Goal: Task Accomplishment & Management: Complete application form

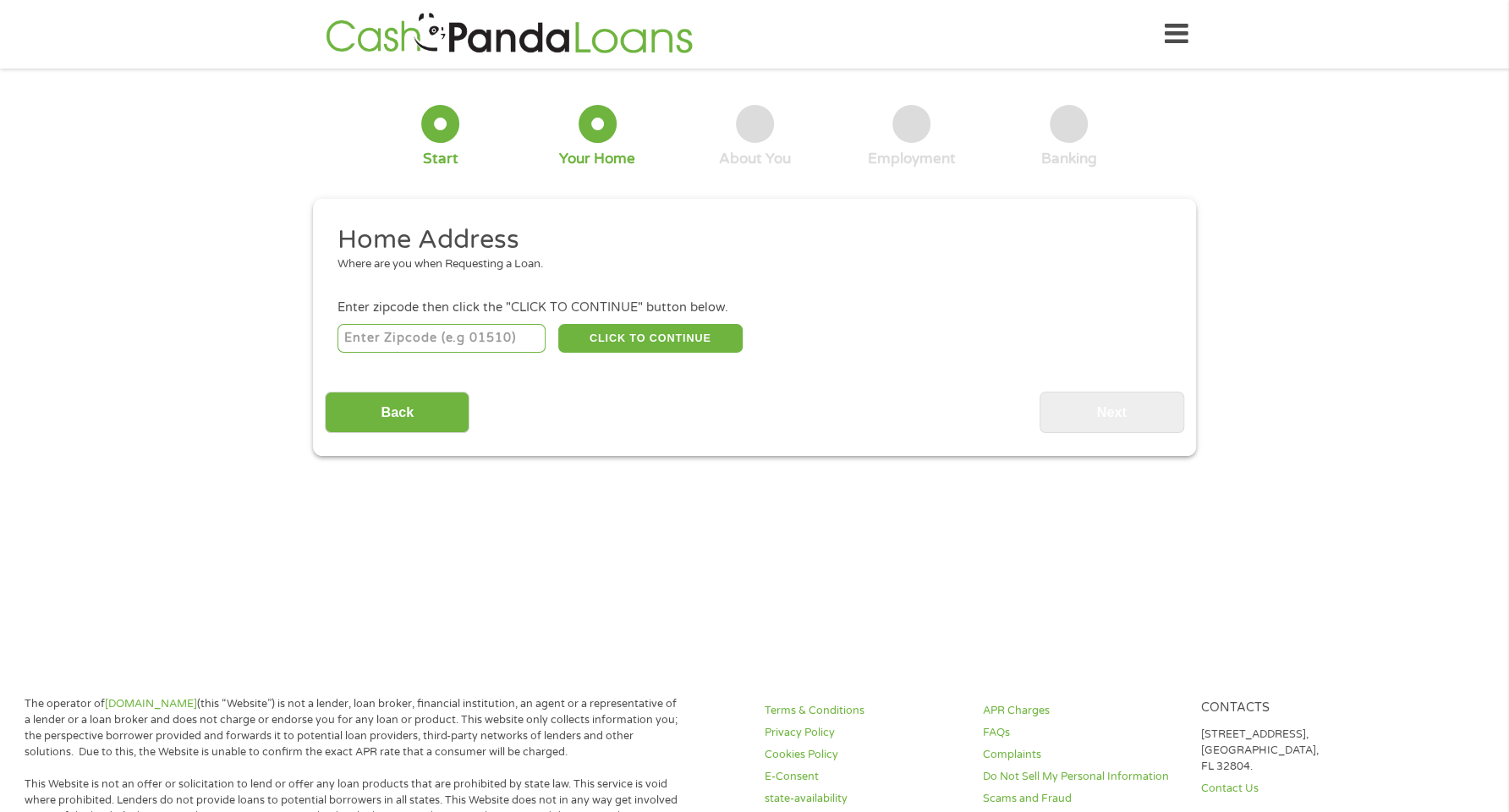
click at [377, 337] on input "number" at bounding box center [441, 338] width 209 height 29
type input "35215"
click at [624, 342] on button "CLICK TO CONTINUE" at bounding box center [650, 338] width 185 height 29
type input "35215"
type input "[GEOGRAPHIC_DATA]"
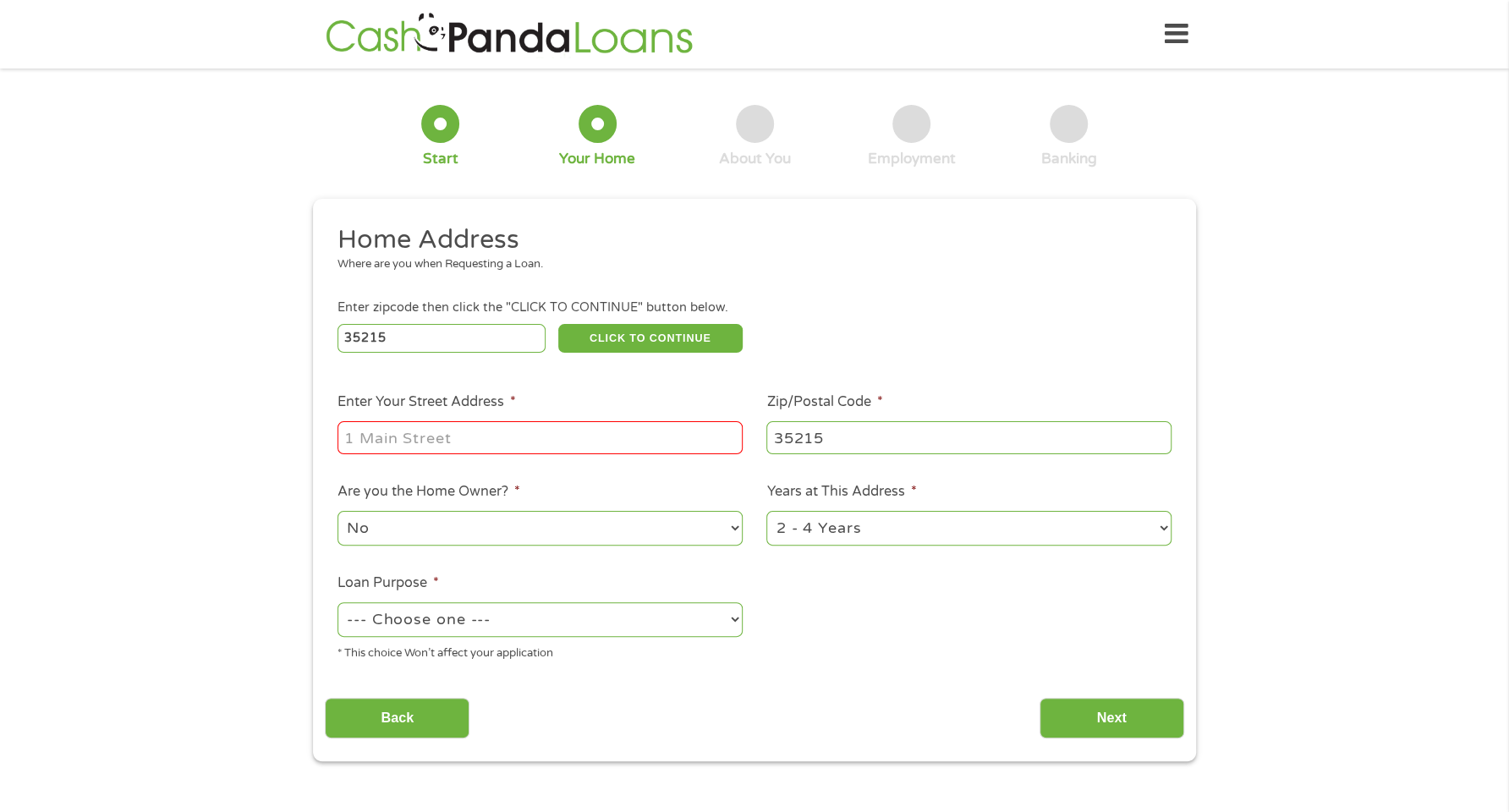
click at [431, 433] on input "Enter Your Street Address *" at bounding box center [539, 436] width 405 height 32
type input "[STREET_ADDRESS]"
click at [408, 619] on select "--- Choose one --- Pay Bills Debt Consolidation Home Improvement Major Purchase…" at bounding box center [539, 620] width 405 height 35
select select "paybills"
click at [337, 602] on select "--- Choose one --- Pay Bills Debt Consolidation Home Improvement Major Purchase…" at bounding box center [539, 620] width 405 height 35
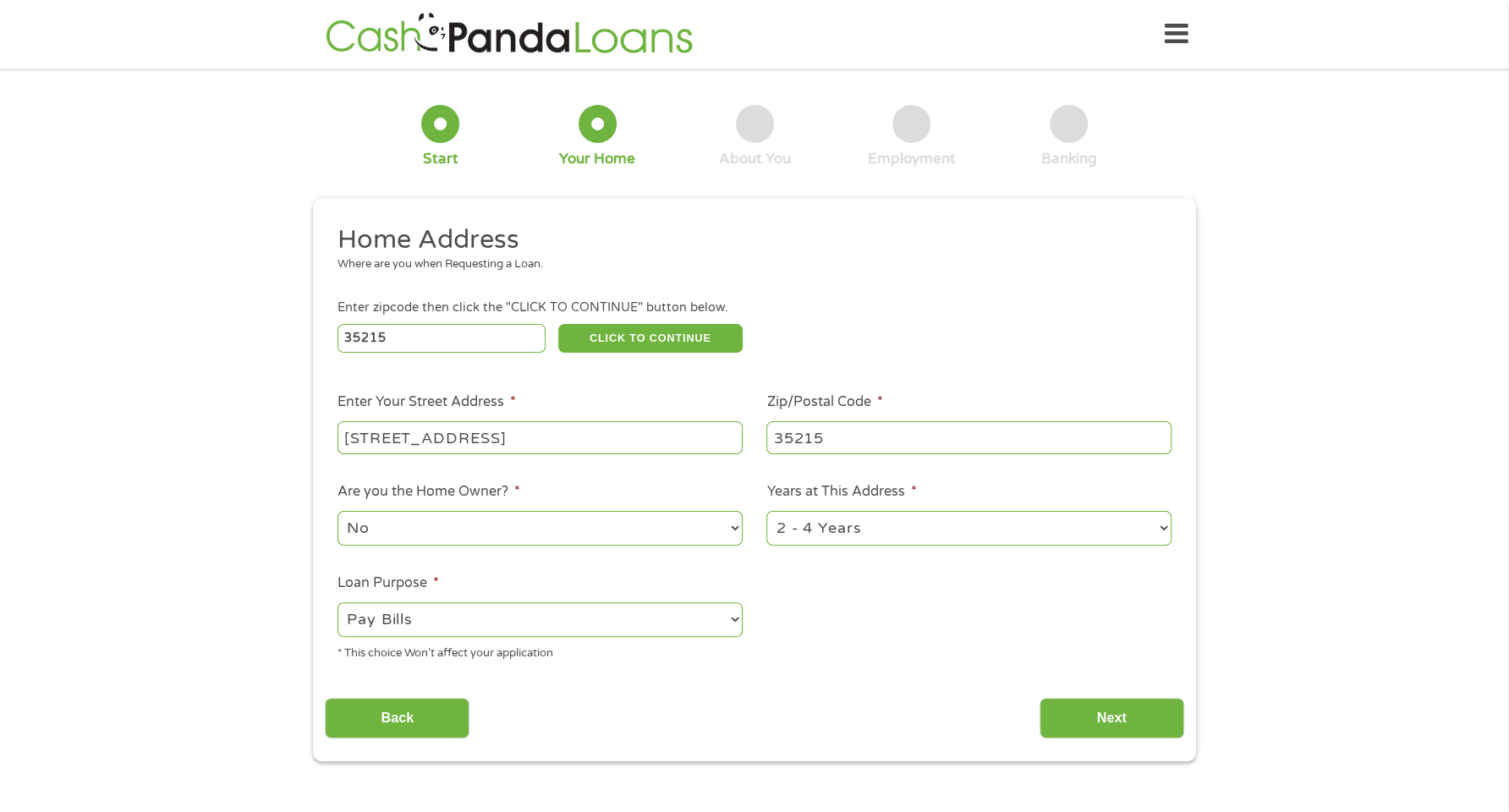
click at [418, 522] on select "No Yes" at bounding box center [539, 528] width 405 height 35
click at [337, 511] on select "No Yes" at bounding box center [539, 528] width 405 height 35
click at [1119, 713] on input "Next" at bounding box center [1112, 718] width 145 height 42
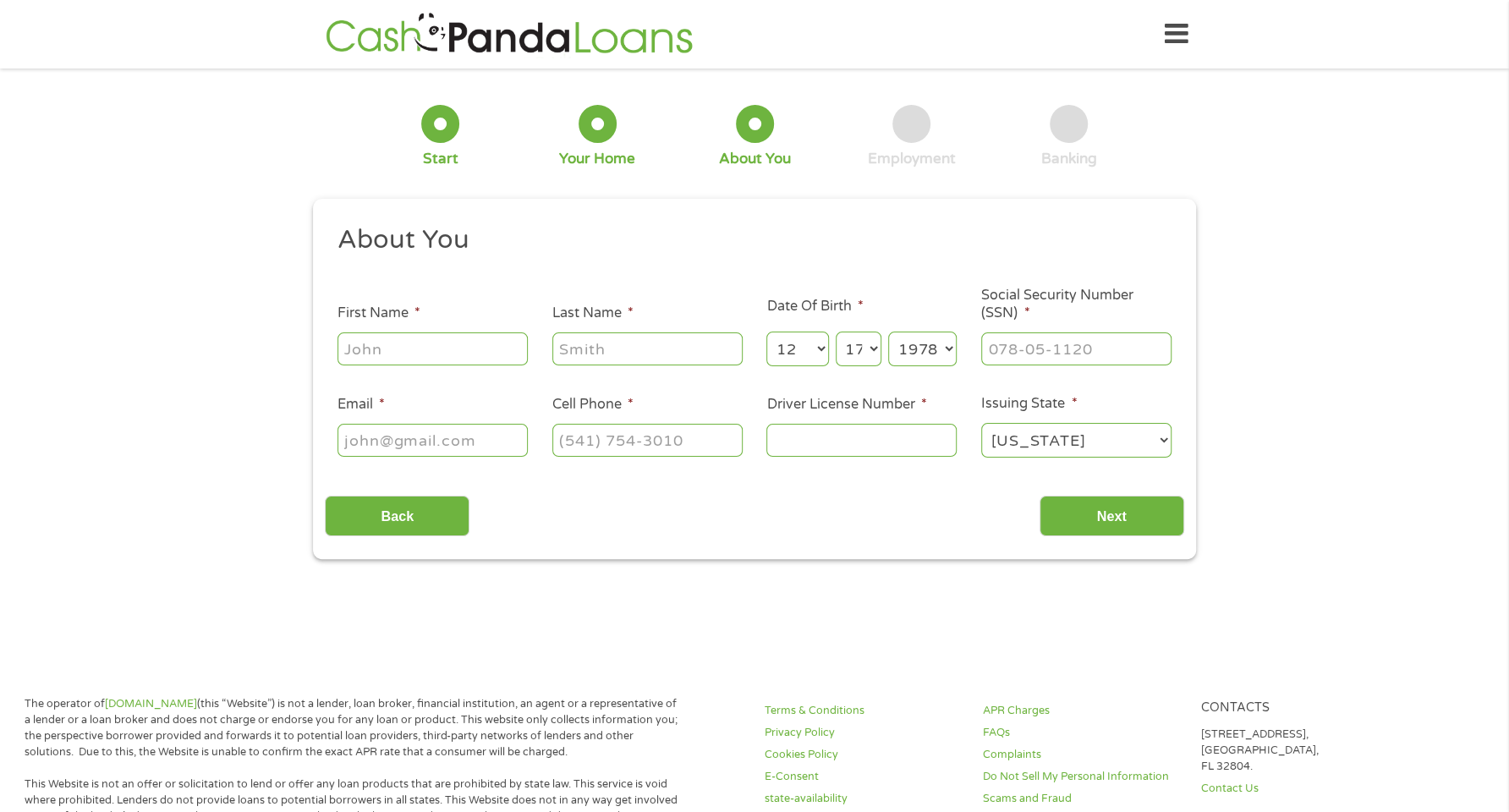
click at [465, 347] on input "First Name *" at bounding box center [432, 348] width 190 height 32
type input "[PERSON_NAME]"
type input "Shorter"
type input "[EMAIL_ADDRESS][DOMAIN_NAME]"
type input "[PHONE_NUMBER]"
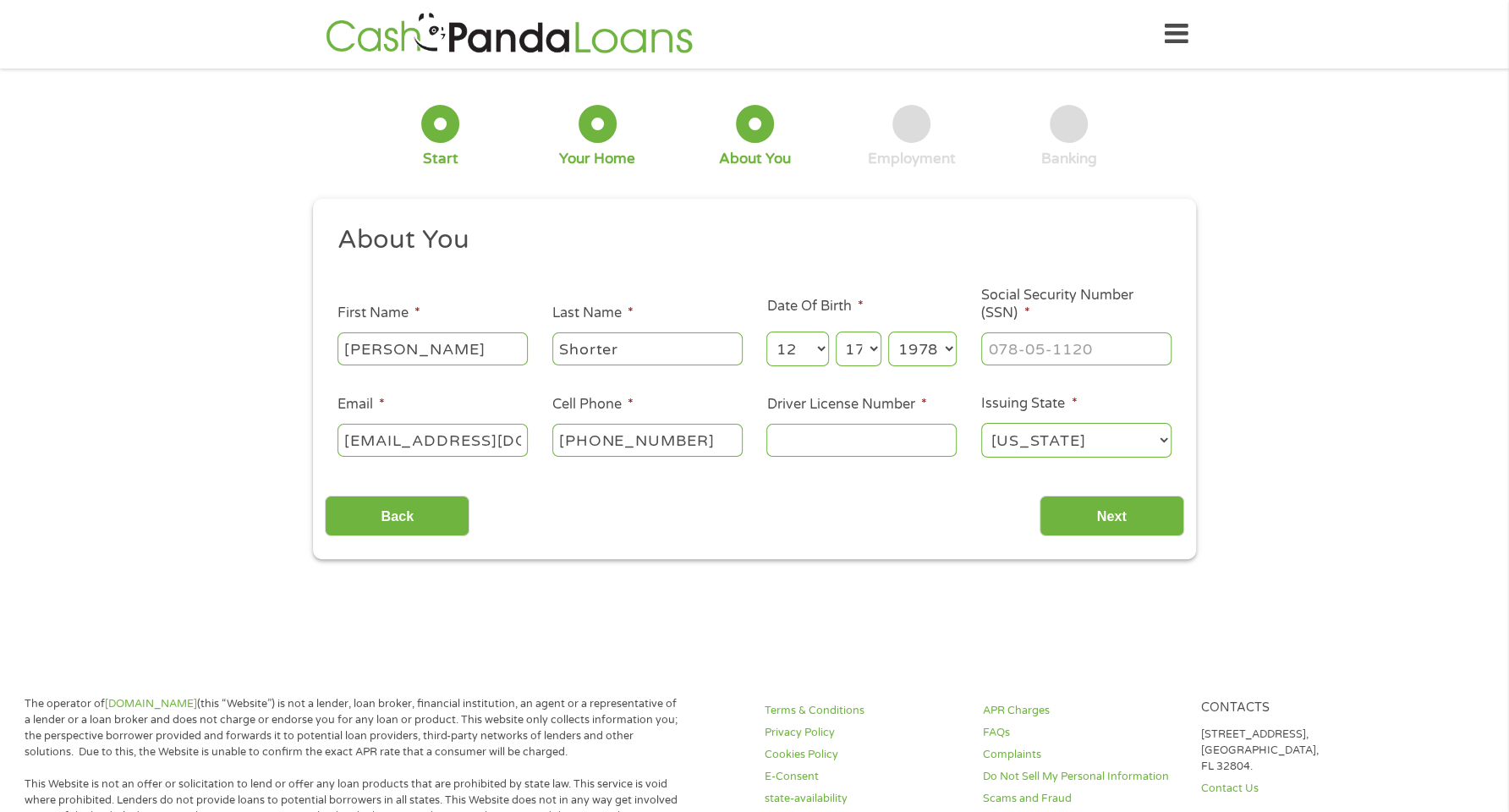
click at [842, 443] on input "Driver License Number *" at bounding box center [862, 439] width 190 height 32
type input "6495074"
click at [1038, 350] on input "___-__-____" at bounding box center [1077, 348] width 190 height 32
type input "418-27-5298"
click at [1109, 519] on input "Next" at bounding box center [1112, 516] width 145 height 42
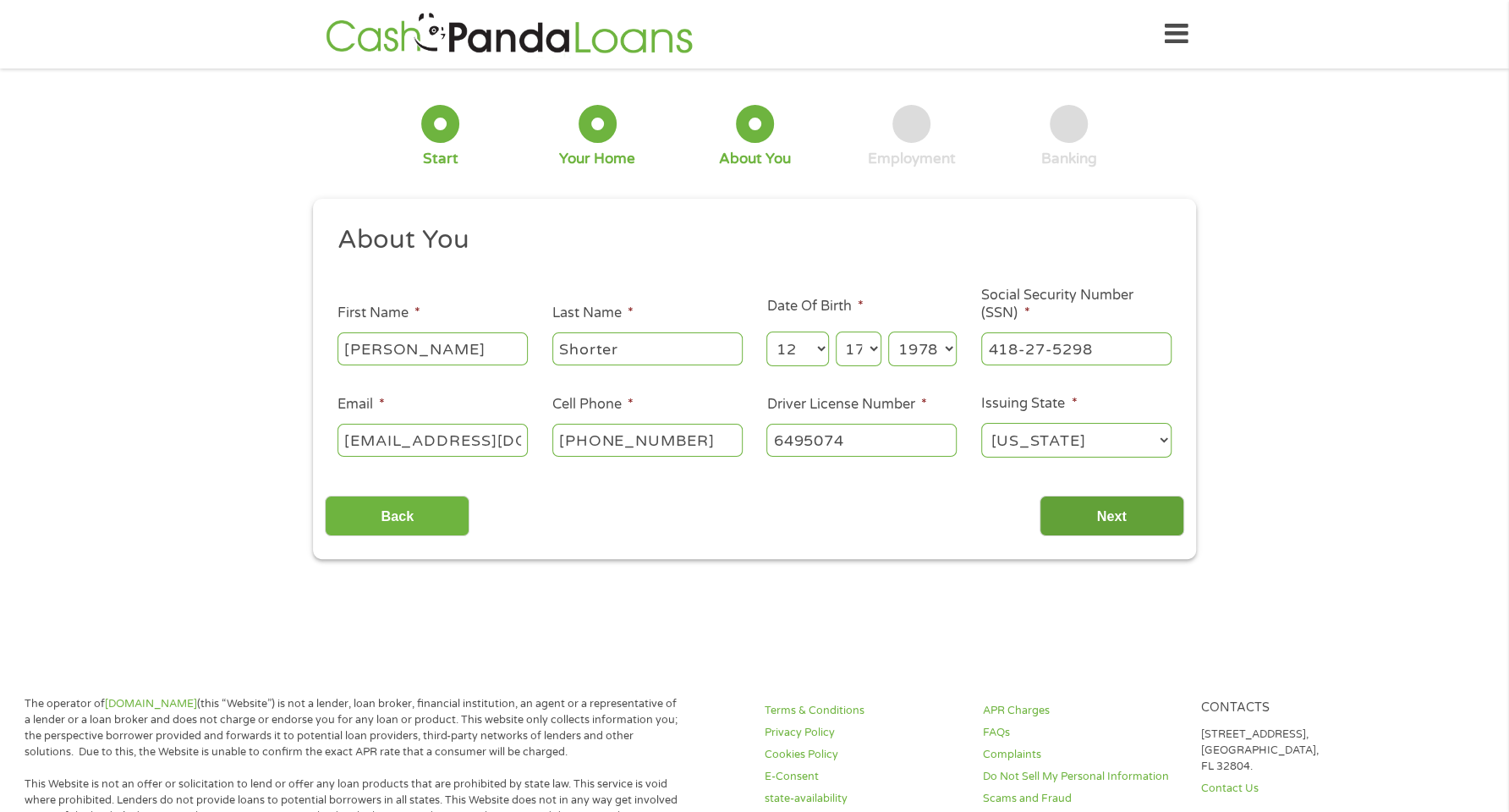
click at [1096, 517] on input "Next" at bounding box center [1112, 516] width 145 height 42
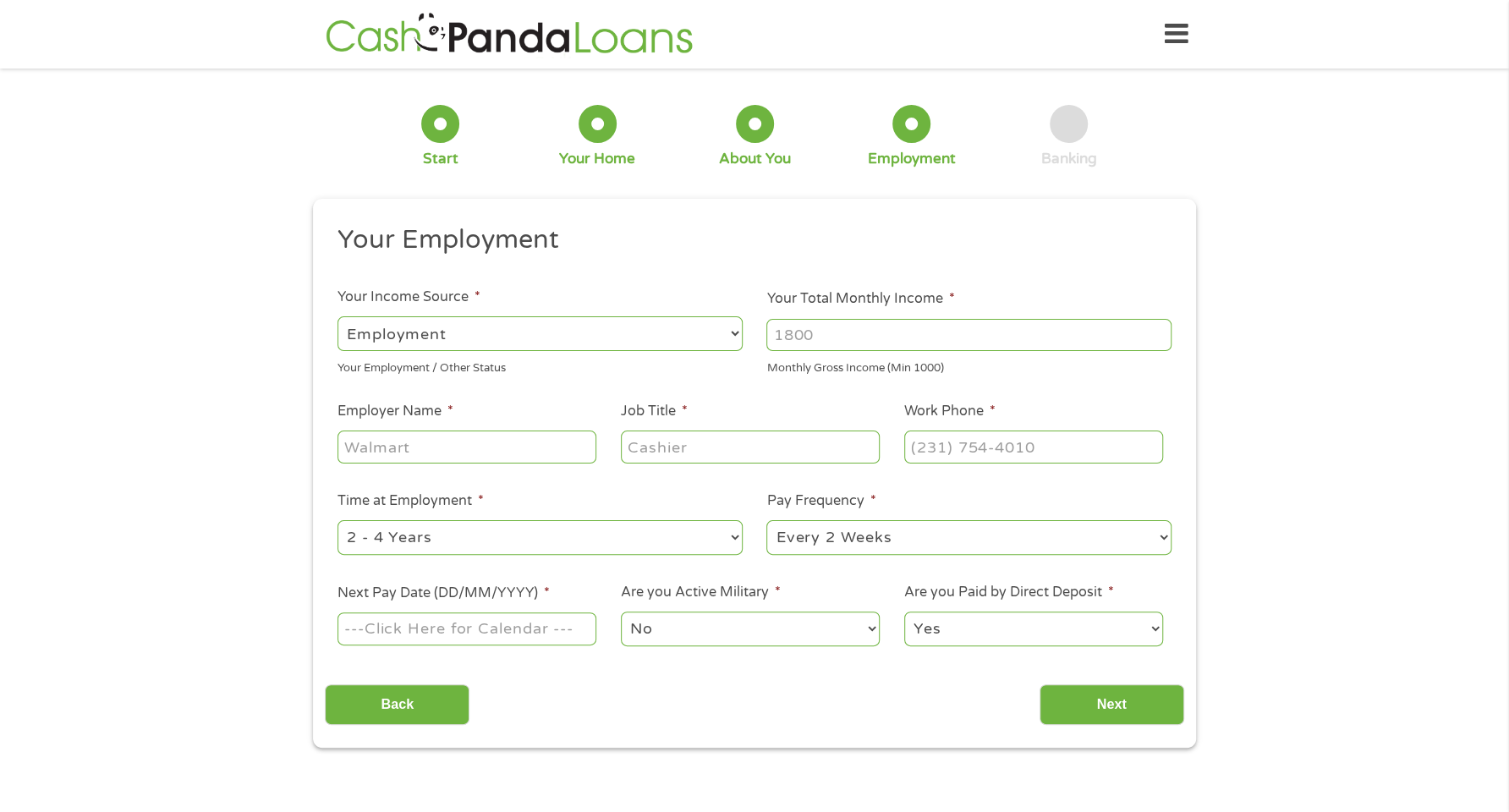
click at [380, 328] on select "--- Choose one --- Employment [DEMOGRAPHIC_DATA] Benefits" at bounding box center [539, 334] width 405 height 35
click at [337, 317] on select "--- Choose one --- Employment [DEMOGRAPHIC_DATA] Benefits" at bounding box center [539, 334] width 405 height 35
click at [812, 334] on input "Your Total Monthly Income *" at bounding box center [969, 334] width 405 height 32
type input "3800"
click at [423, 444] on input "Employer Name *" at bounding box center [466, 446] width 258 height 32
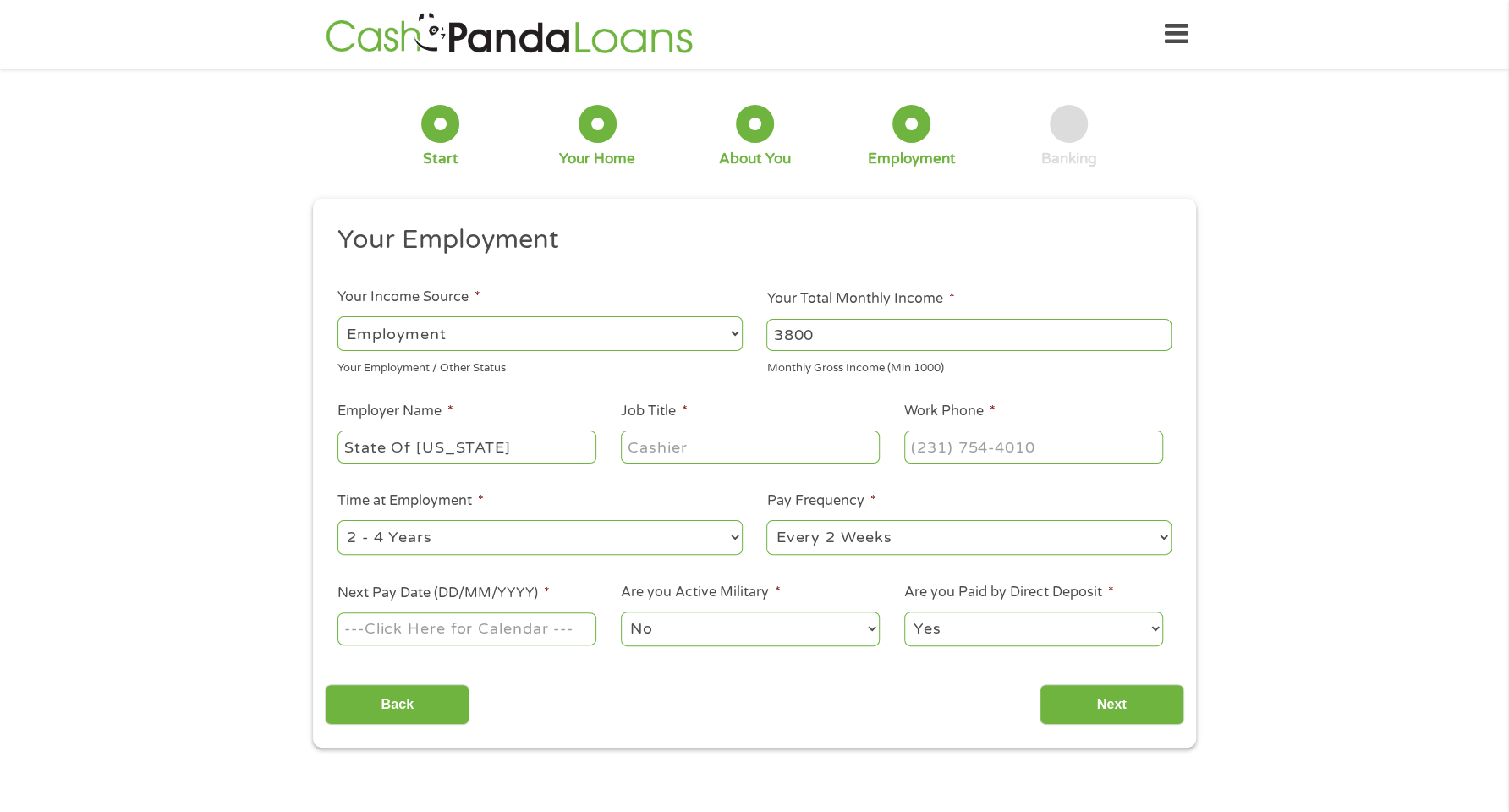
type input "State Of [US_STATE]"
click at [705, 447] on input "Job Title *" at bounding box center [750, 446] width 258 height 32
click at [698, 447] on input "Job Title *" at bounding box center [750, 446] width 258 height 32
paste input "F"
click at [695, 447] on input "Job Title *" at bounding box center [750, 446] width 258 height 32
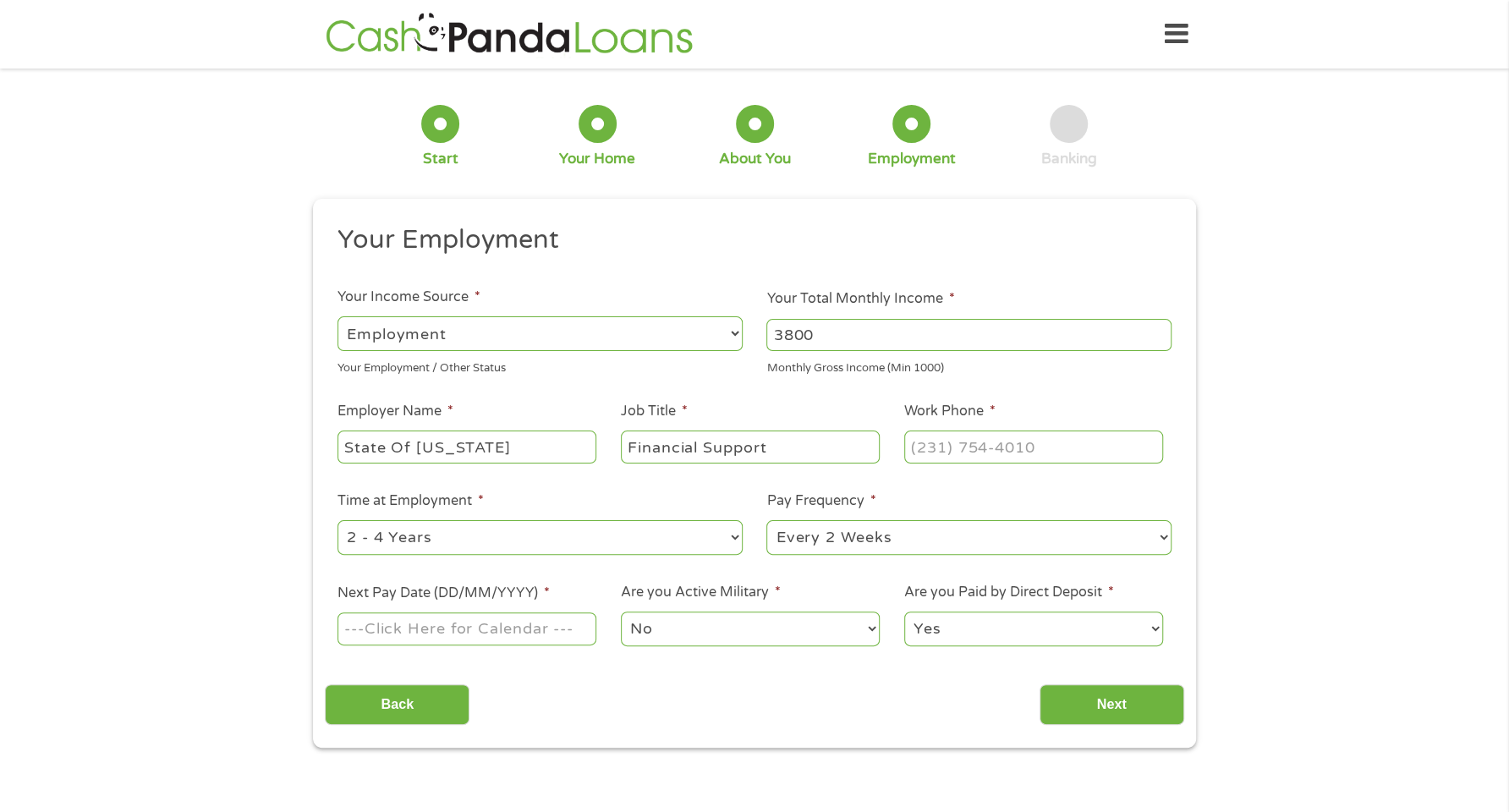
type input "Financial Support"
type input "(___) ___-____"
click at [792, 445] on input "Financial Support" at bounding box center [750, 446] width 258 height 32
type input "Financial Support Worker II"
type input "[PHONE_NUMBER]"
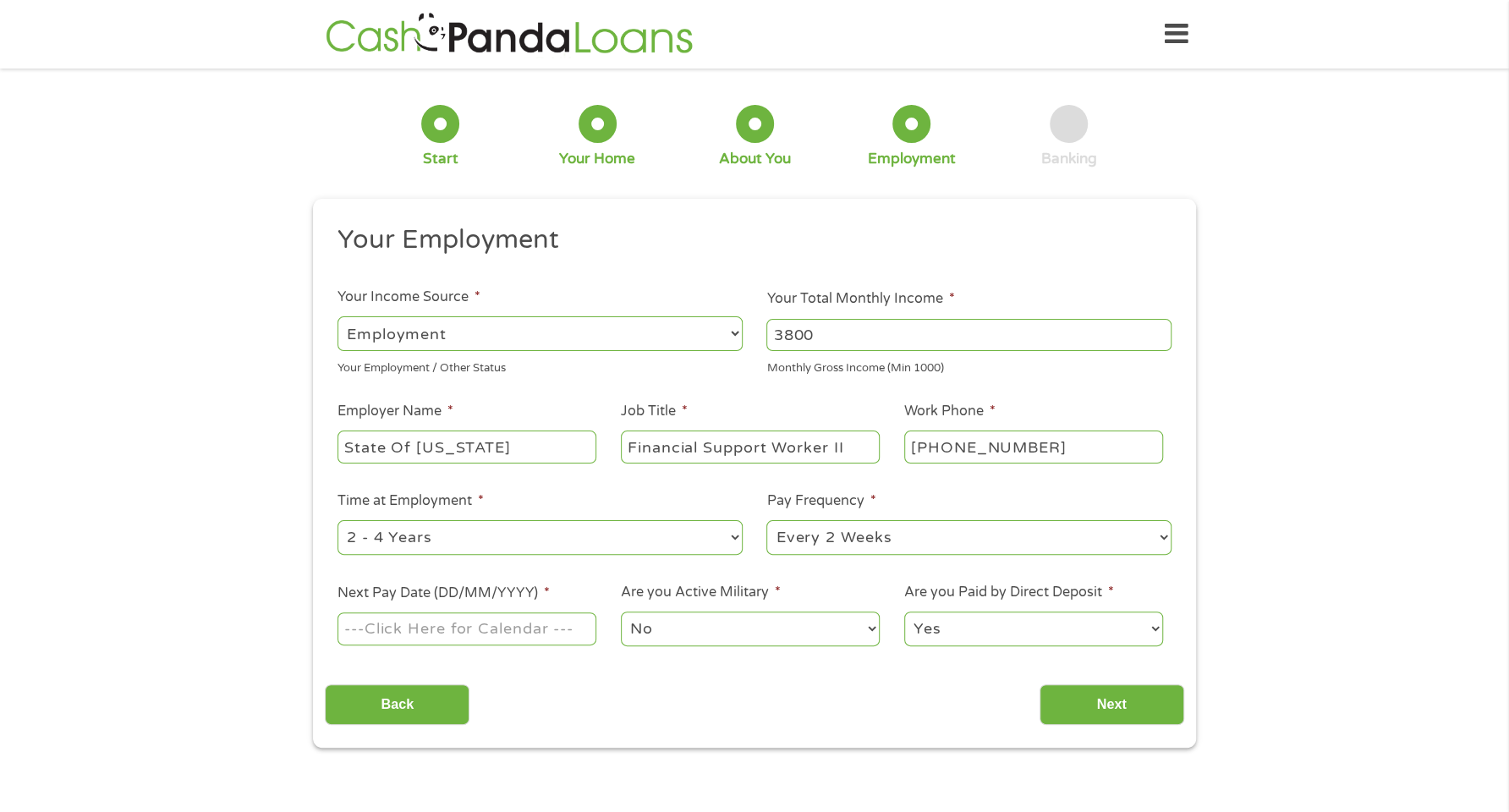
click at [735, 537] on select "--- Choose one --- 1 Year or less 1 - 2 Years 2 - 4 Years Over 4 Years" at bounding box center [539, 537] width 405 height 35
select select "60months"
click at [337, 520] on select "--- Choose one --- 1 Year or less 1 - 2 Years 2 - 4 Years Over 4 Years" at bounding box center [539, 537] width 405 height 35
click at [898, 544] on select "--- Choose one --- Every 2 Weeks Every Week Monthly Semi-Monthly" at bounding box center [969, 537] width 405 height 35
select select "semimonthly"
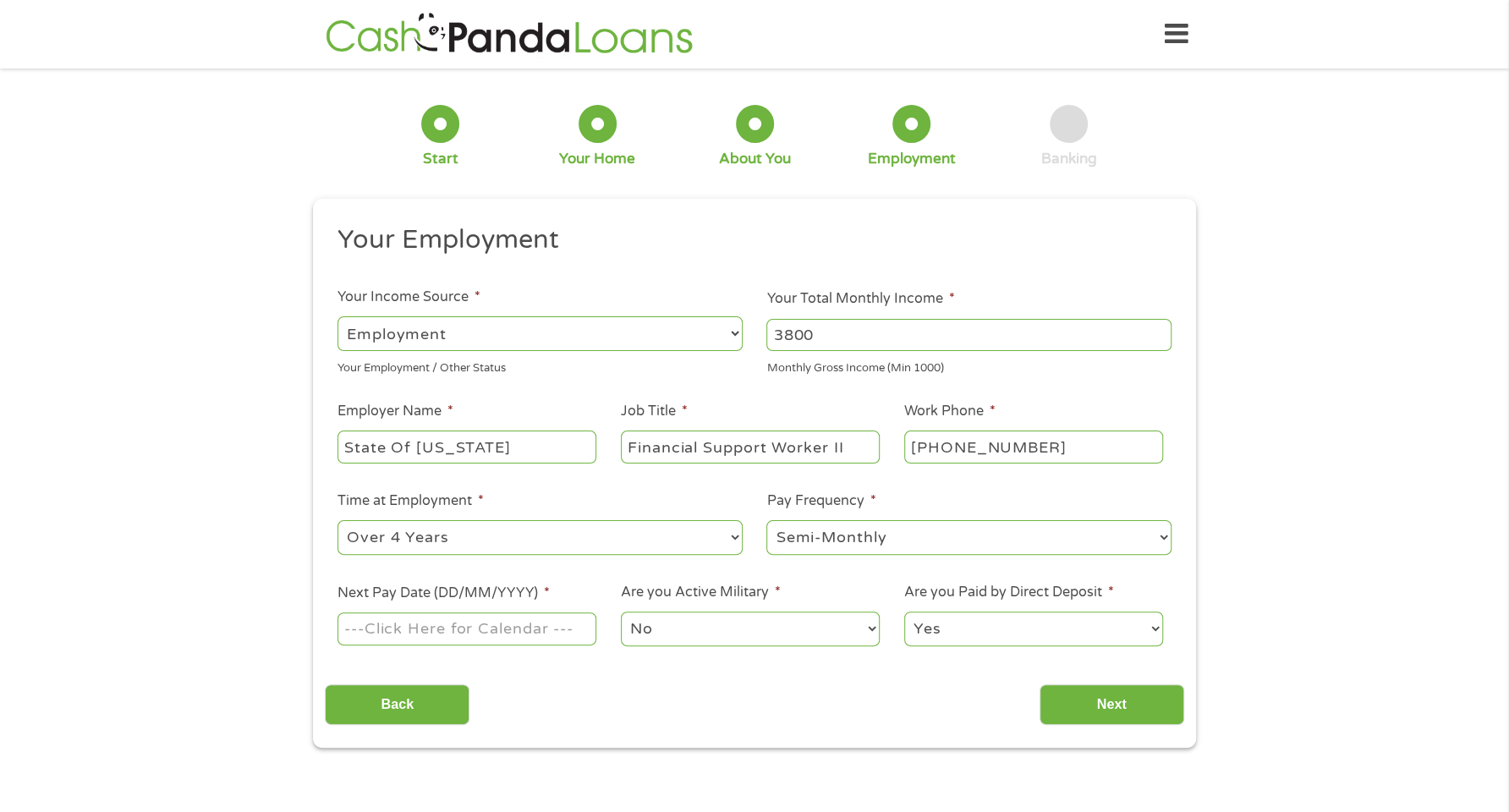
click at [767, 520] on select "--- Choose one --- Every 2 Weeks Every Week Monthly Semi-Monthly" at bounding box center [969, 537] width 405 height 35
click at [440, 629] on input "Next Pay Date (DD/MM/YYYY) *" at bounding box center [466, 627] width 258 height 32
type input "[DATE]"
click at [1100, 707] on input "Next" at bounding box center [1112, 704] width 145 height 42
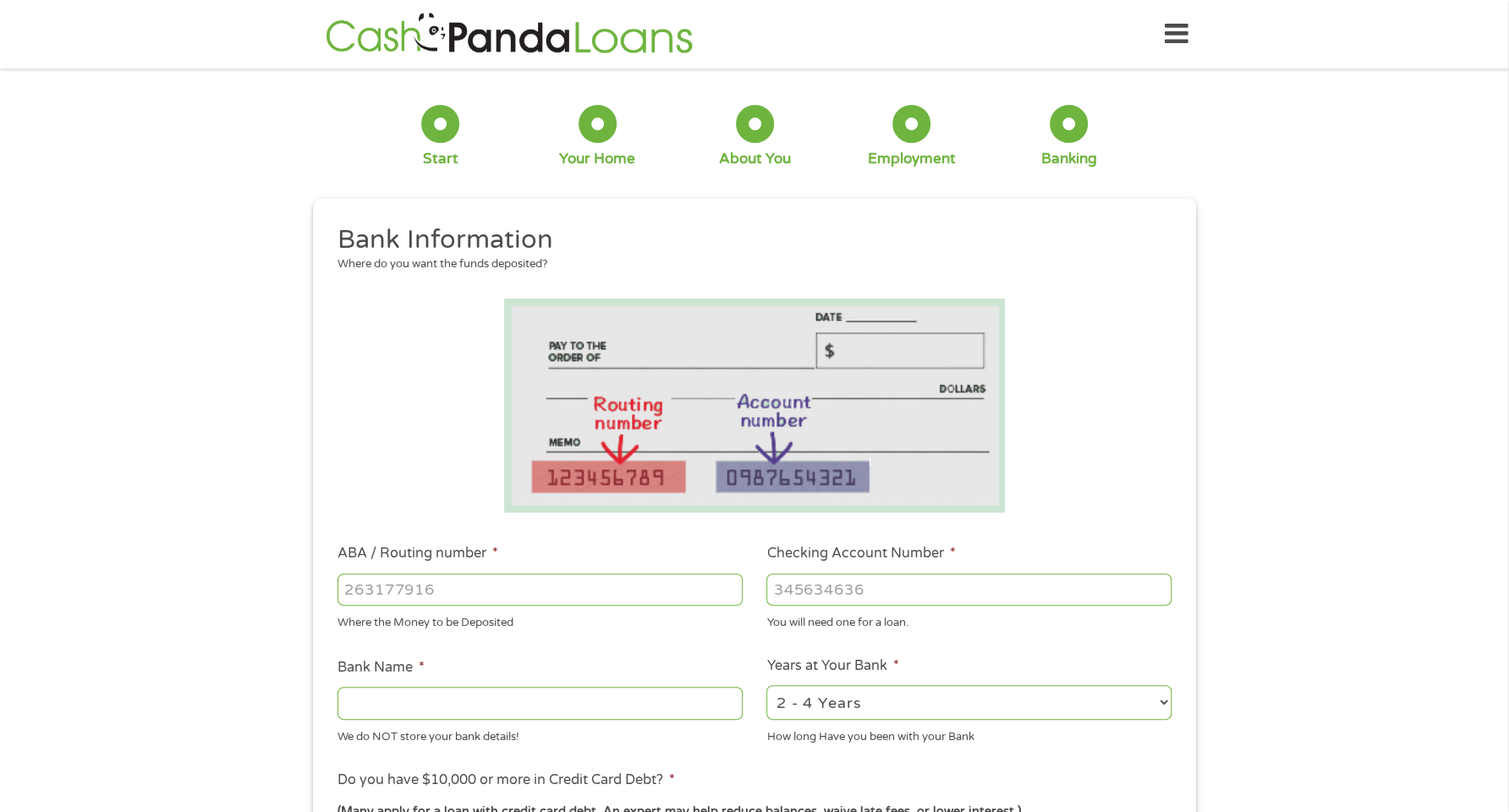
drag, startPoint x: 461, startPoint y: 577, endPoint x: 473, endPoint y: 573, distance: 12.6
click at [462, 577] on input "ABA / Routing number *" at bounding box center [539, 589] width 405 height 32
type input "062000019"
type input "REGIONS BANK"
type input "062000019"
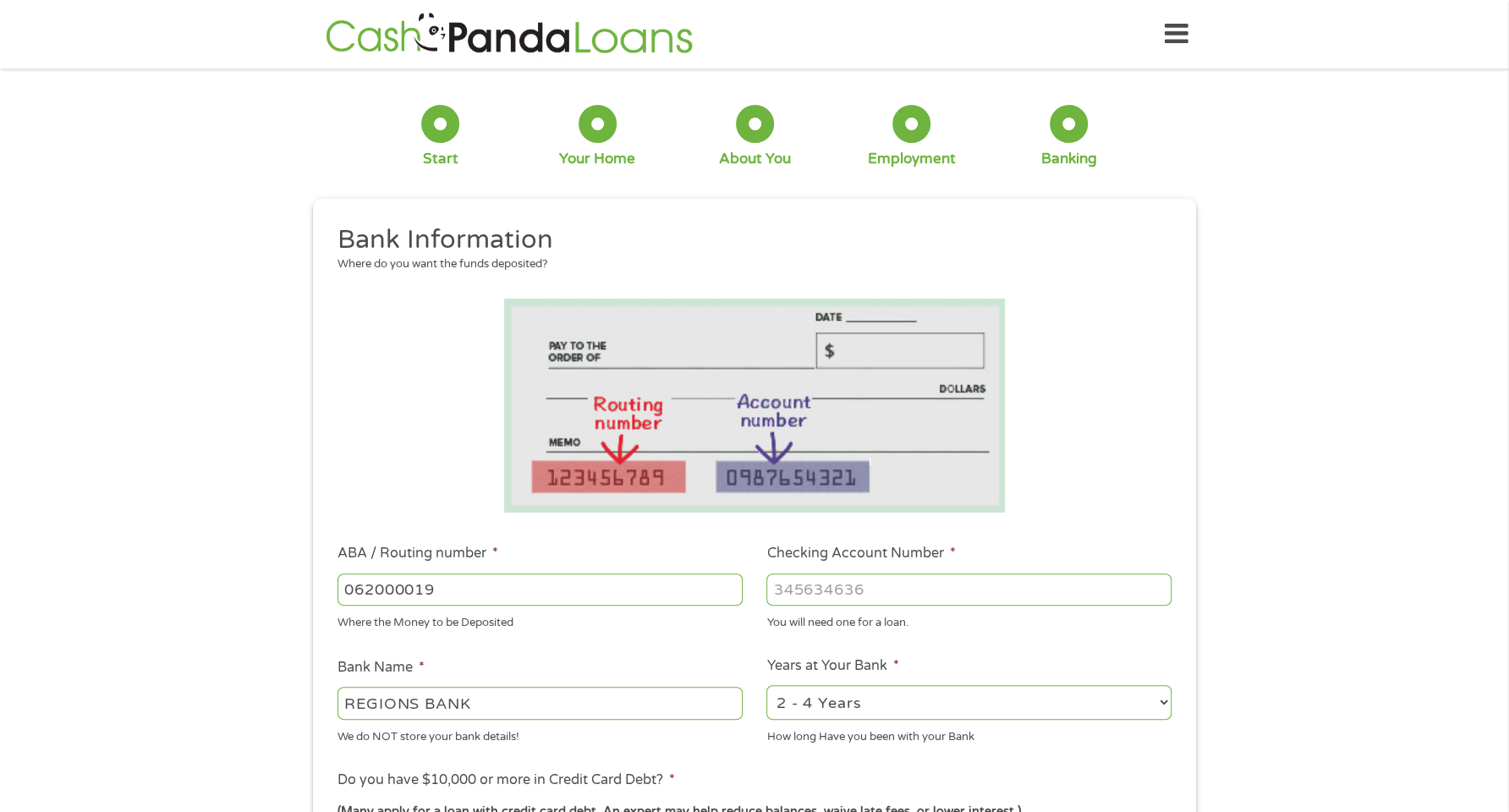
click at [881, 594] on input "Checking Account Number *" at bounding box center [969, 589] width 405 height 32
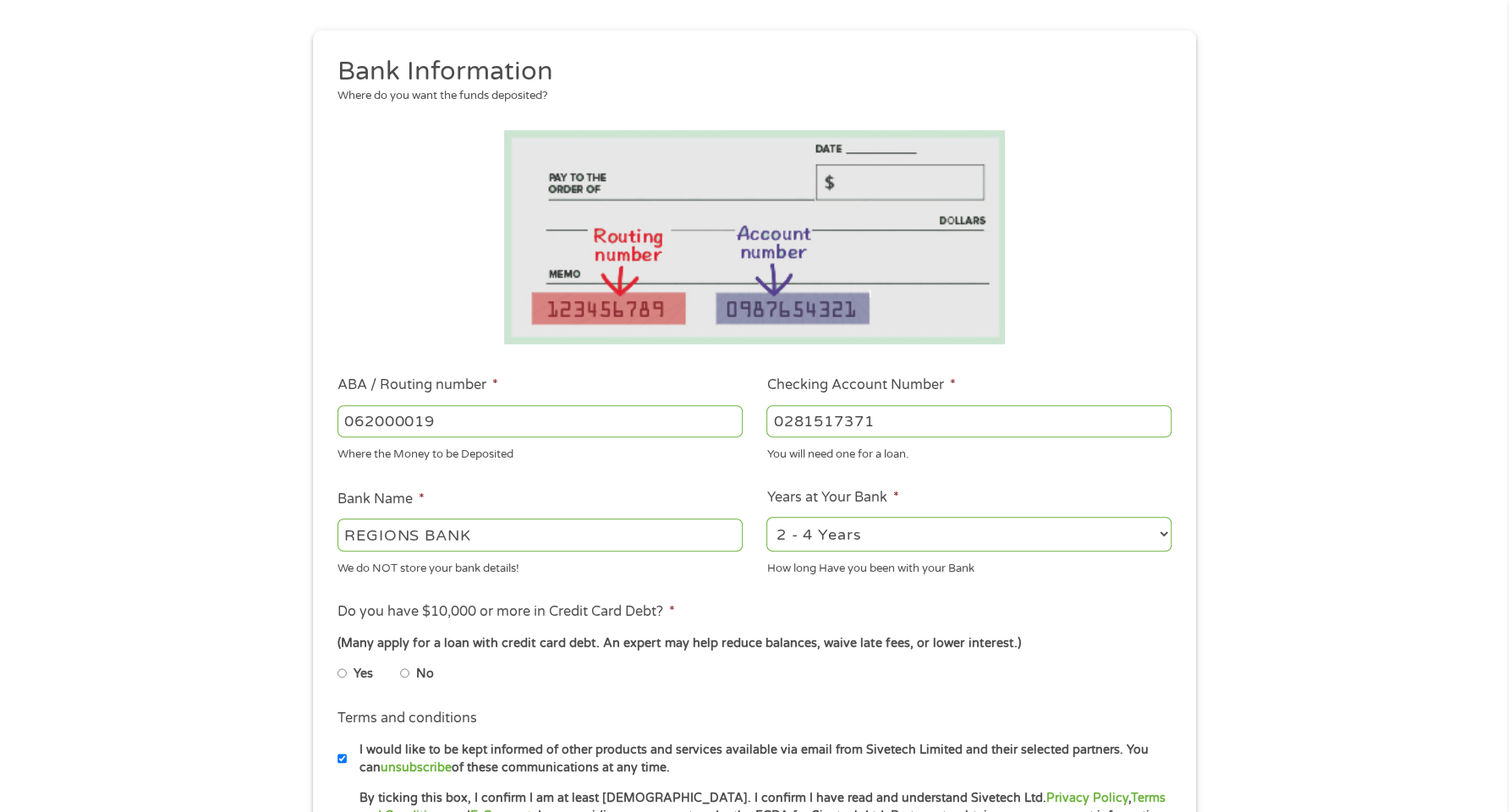
scroll to position [169, 0]
type input "0281517371"
click at [1157, 534] on select "2 - 4 Years 6 - 12 Months 1 - 2 Years Over 4 Years" at bounding box center [969, 533] width 405 height 35
select select "60months"
click at [767, 516] on select "2 - 4 Years 6 - 12 Months 1 - 2 Years Over 4 Years" at bounding box center [969, 533] width 405 height 35
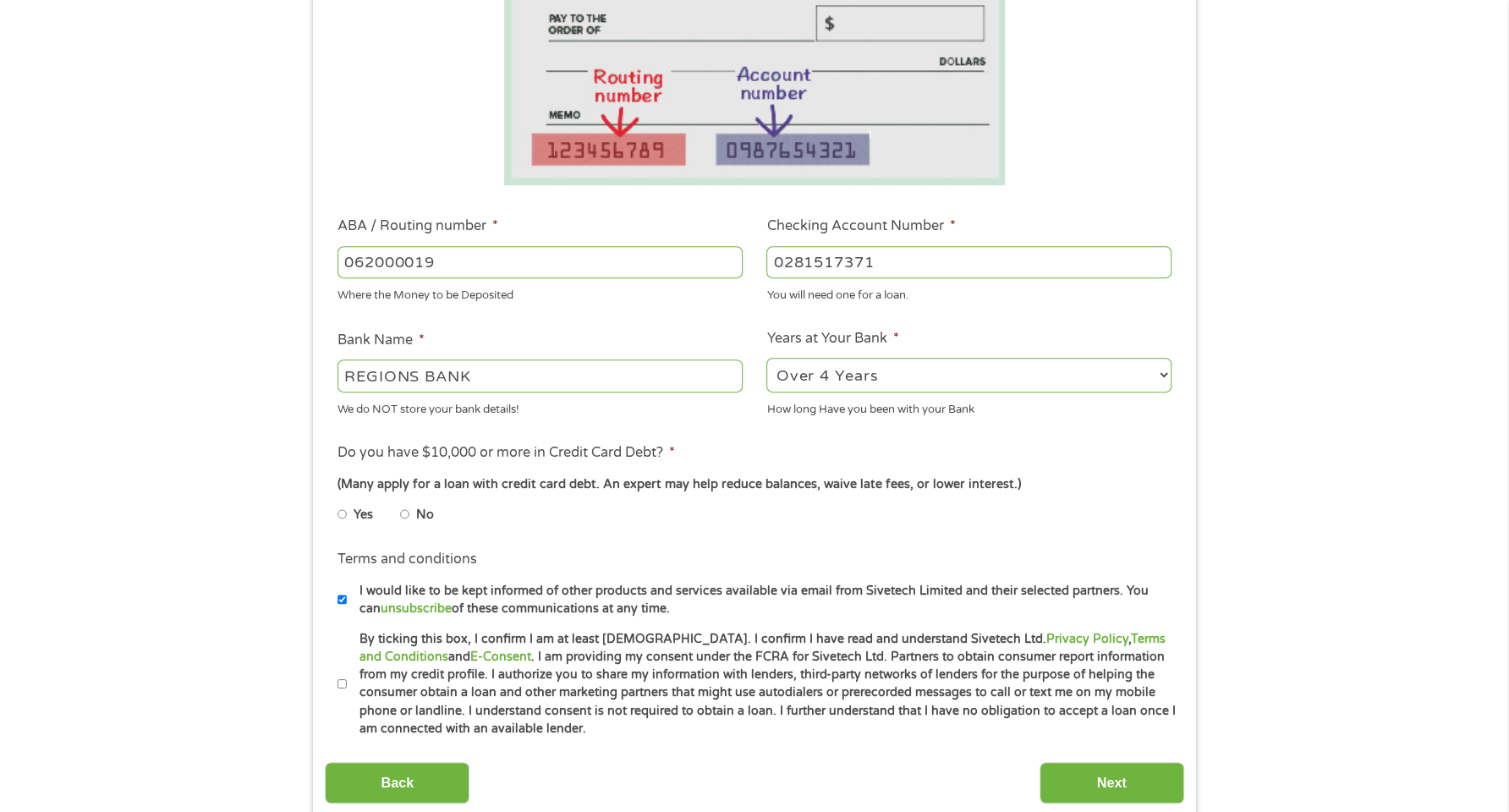
scroll to position [338, 0]
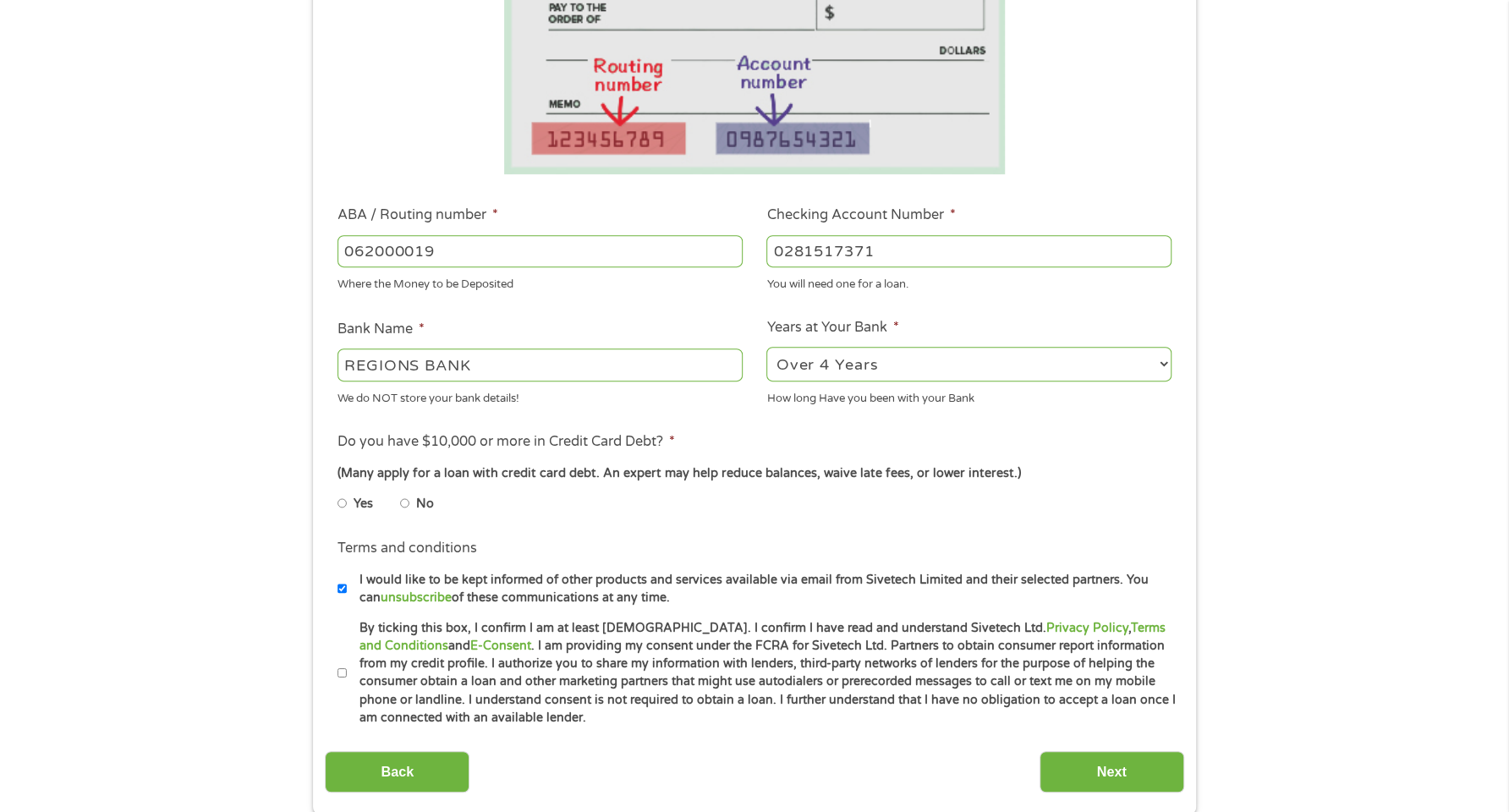
click at [409, 501] on li "No" at bounding box center [430, 503] width 61 height 33
click at [342, 670] on input "By ticking this box, I confirm I am at least [DEMOGRAPHIC_DATA]. I confirm I ha…" at bounding box center [342, 673] width 10 height 27
checkbox input "true"
click at [1131, 770] on input "Next" at bounding box center [1112, 771] width 145 height 42
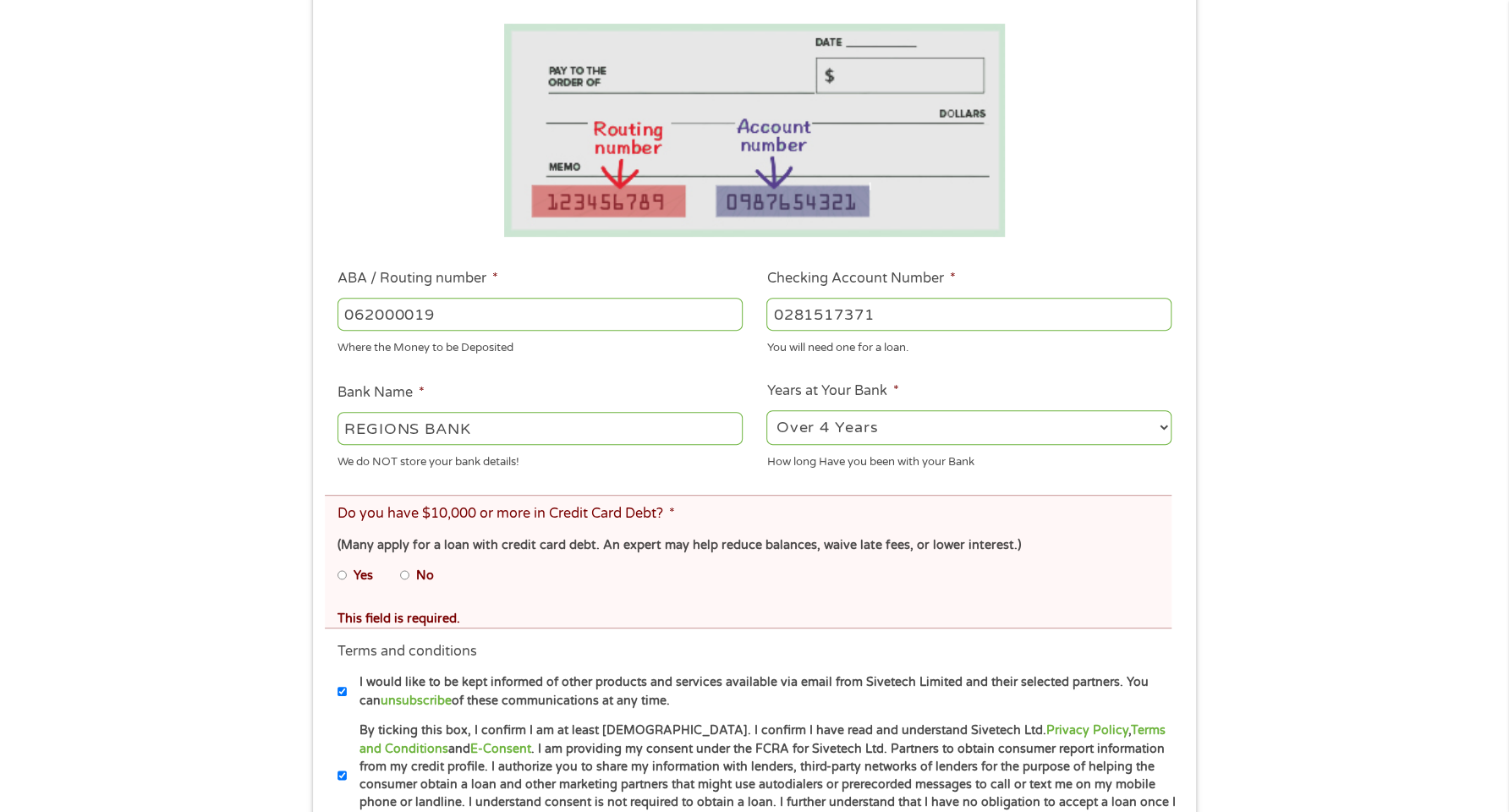
click at [407, 574] on input "No" at bounding box center [405, 575] width 10 height 27
radio input "true"
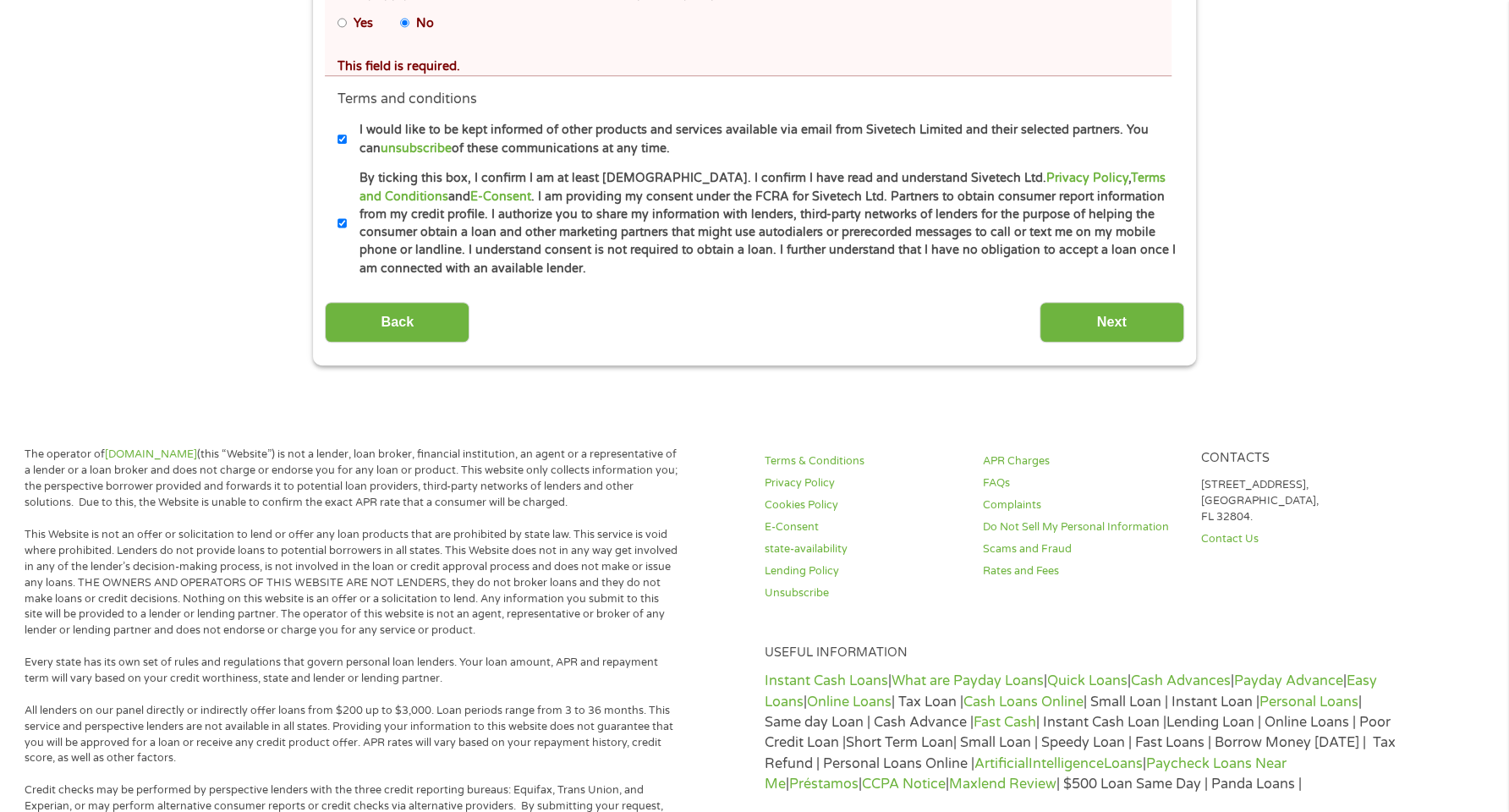
scroll to position [930, 0]
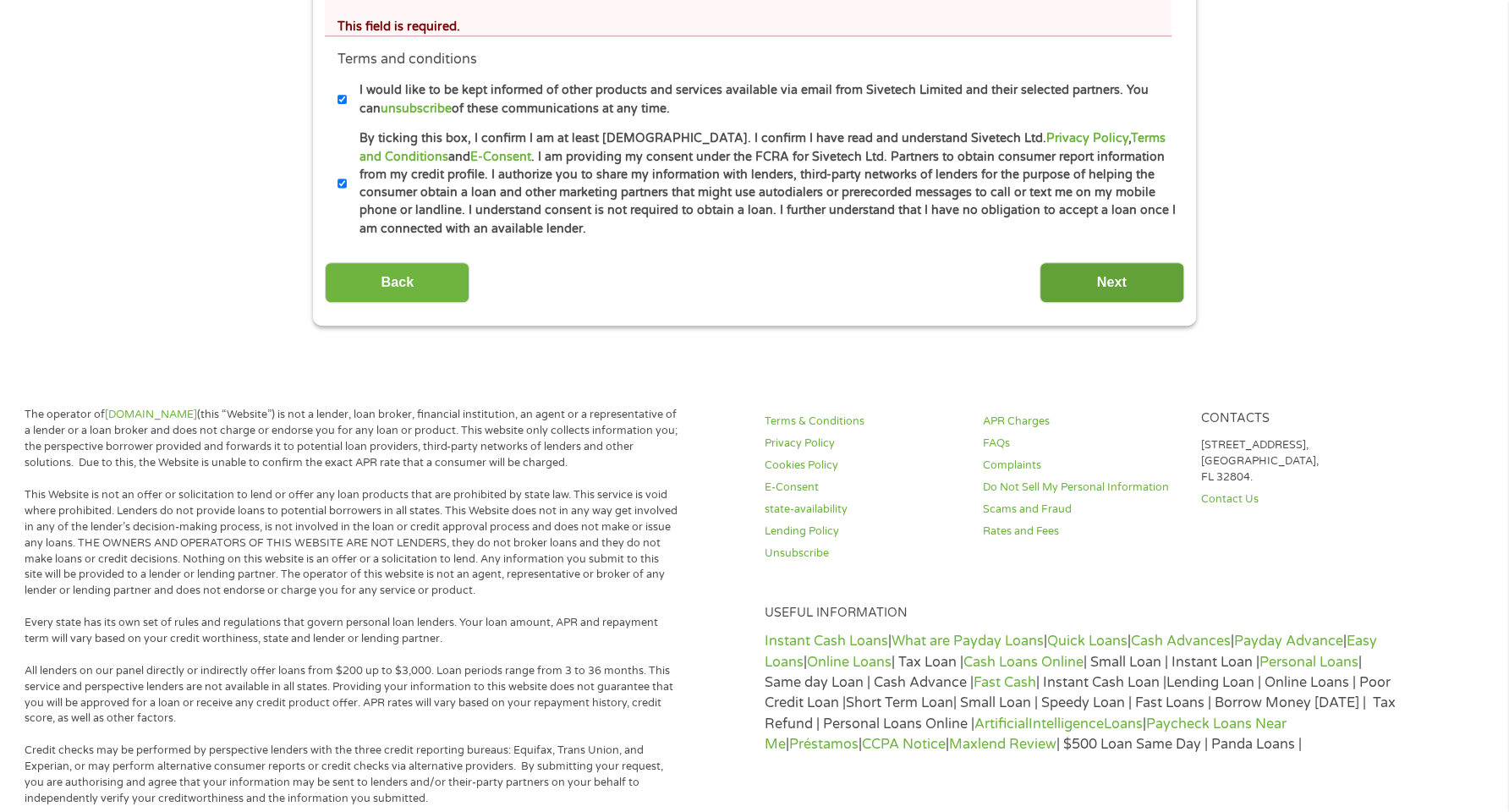
click at [1110, 280] on input "Next" at bounding box center [1112, 283] width 145 height 42
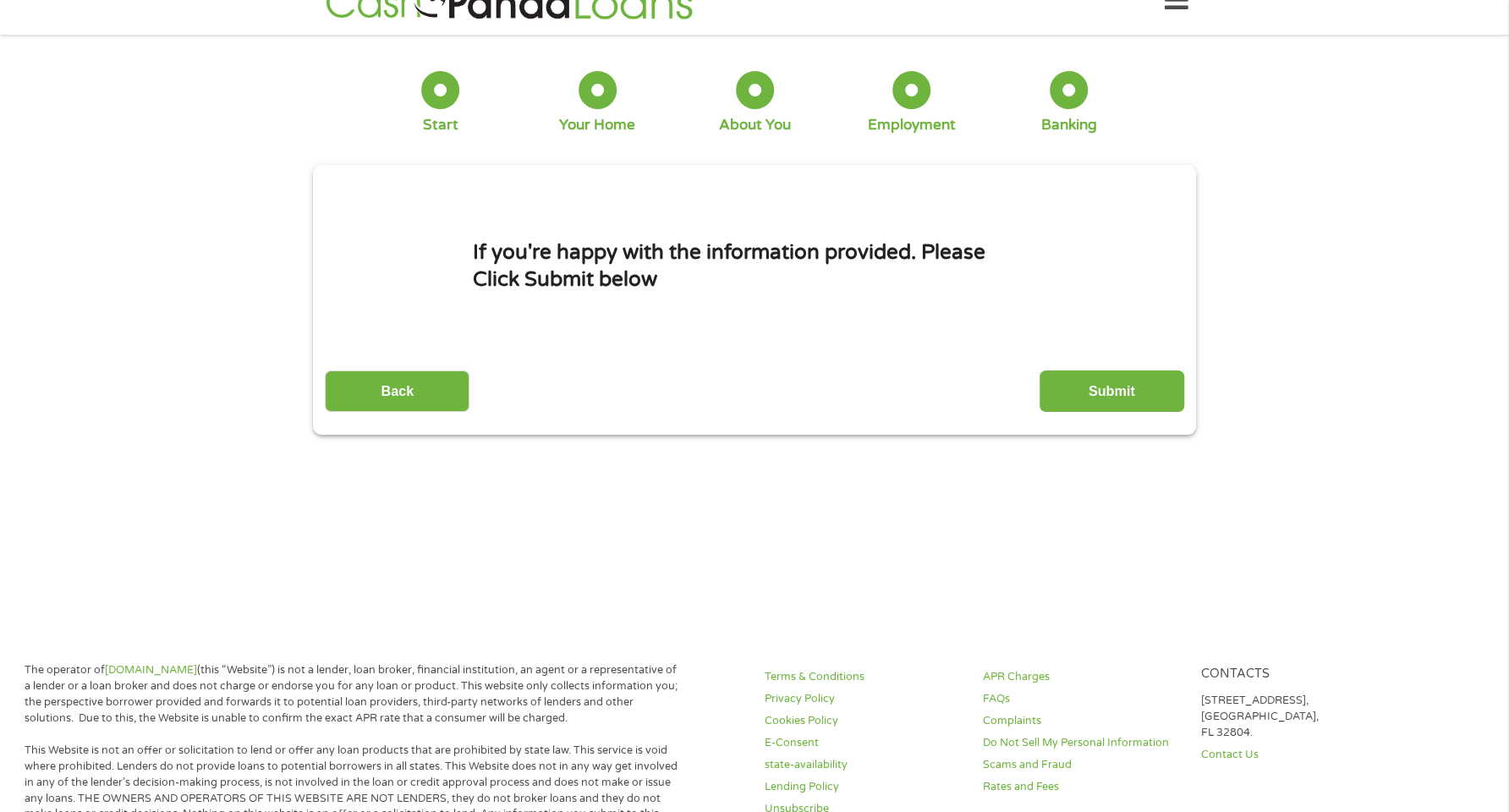
scroll to position [0, 0]
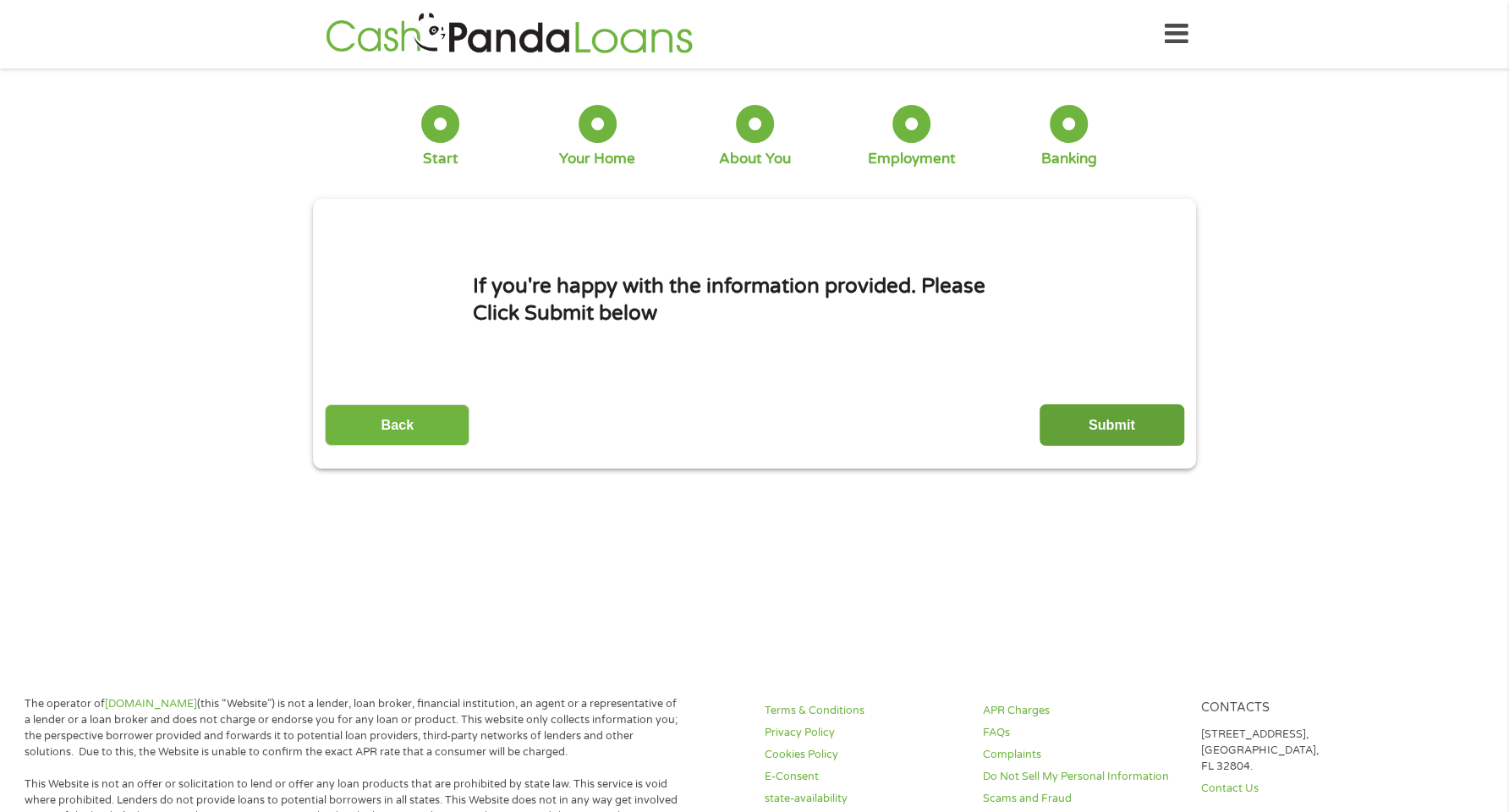
click at [1109, 429] on input "Submit" at bounding box center [1112, 424] width 145 height 42
